Goal: Information Seeking & Learning: Learn about a topic

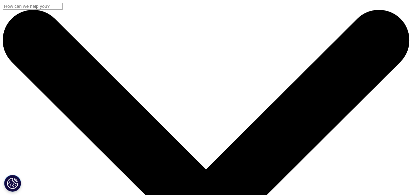
click at [63, 10] on input "Search" at bounding box center [33, 6] width 60 height 7
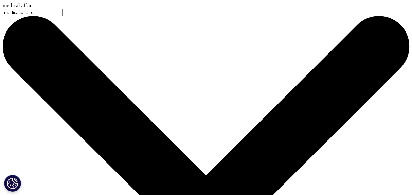
type input "medical affairs"
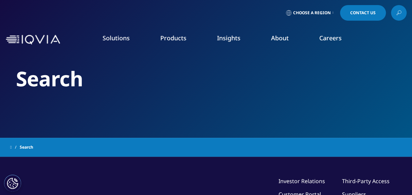
type input "medical affairs"
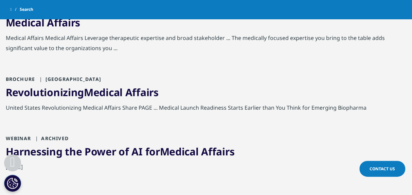
scroll to position [317, 0]
click at [78, 90] on link "Revolutionizing Medical Affairs" at bounding box center [82, 93] width 153 height 14
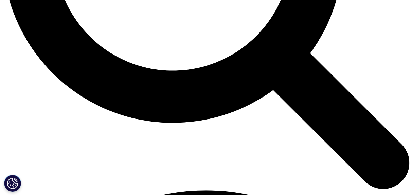
scroll to position [635, 0]
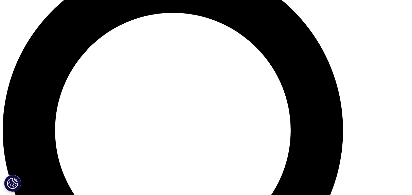
scroll to position [457, 0]
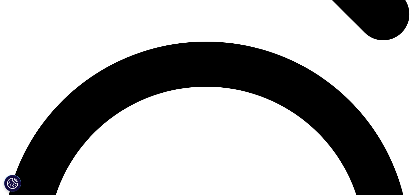
scroll to position [785, 0]
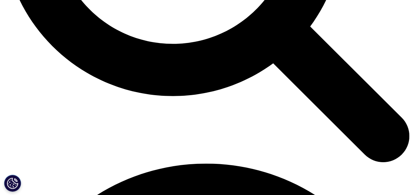
scroll to position [661, 0]
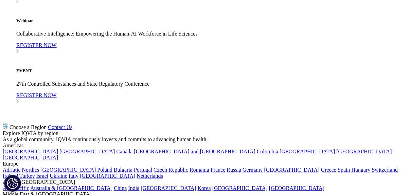
scroll to position [628, 0]
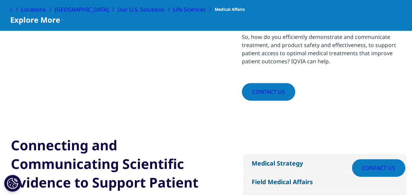
scroll to position [483, 0]
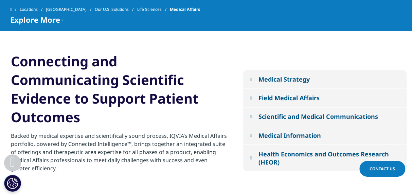
click at [280, 80] on div "Medical Strategy" at bounding box center [283, 79] width 51 height 8
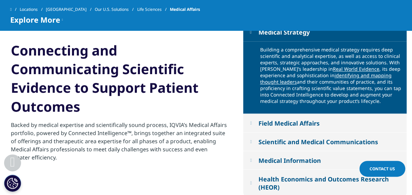
scroll to position [512, 0]
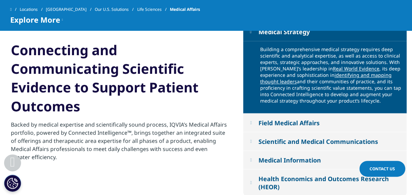
click at [278, 121] on div "Field Medical Affairs" at bounding box center [288, 123] width 61 height 8
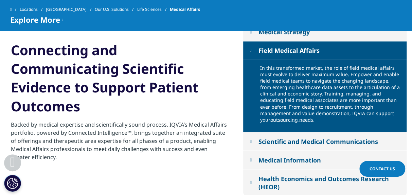
click at [279, 137] on div "Scientific and Medical Communications" at bounding box center [317, 141] width 119 height 8
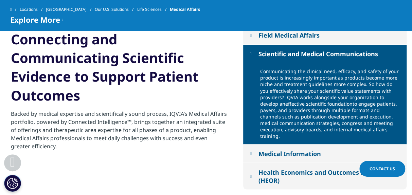
scroll to position [528, 0]
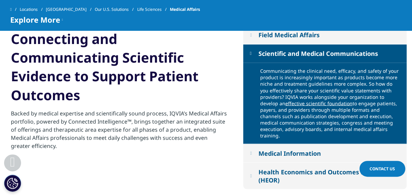
click at [274, 149] on div "Medical Information" at bounding box center [289, 153] width 62 height 8
